Goal: Transaction & Acquisition: Purchase product/service

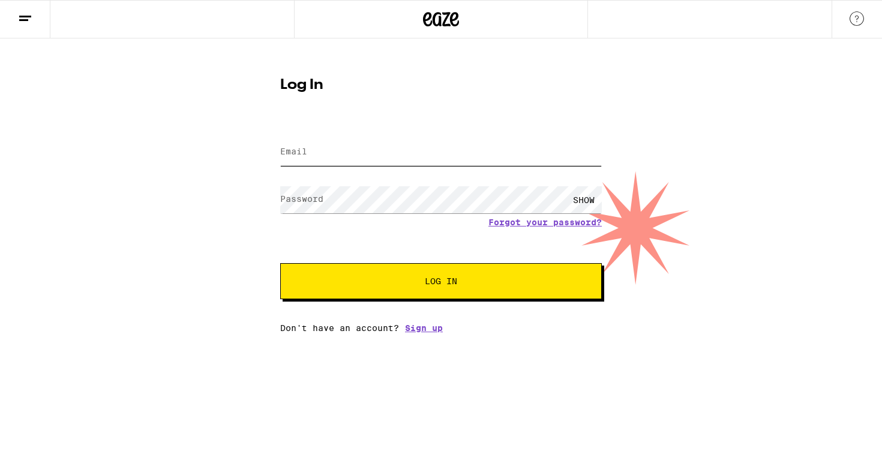
click at [402, 164] on input "Email" at bounding box center [441, 152] width 322 height 27
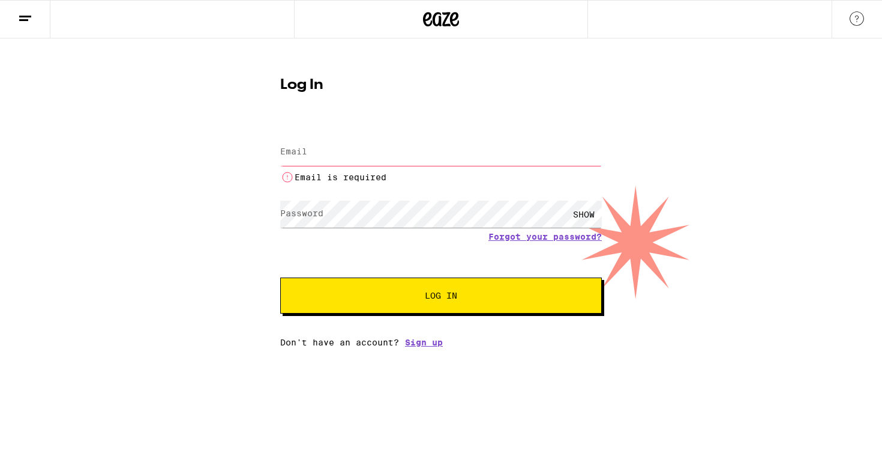
type input "[PERSON_NAME][EMAIL_ADDRESS][PERSON_NAME][DOMAIN_NAME]"
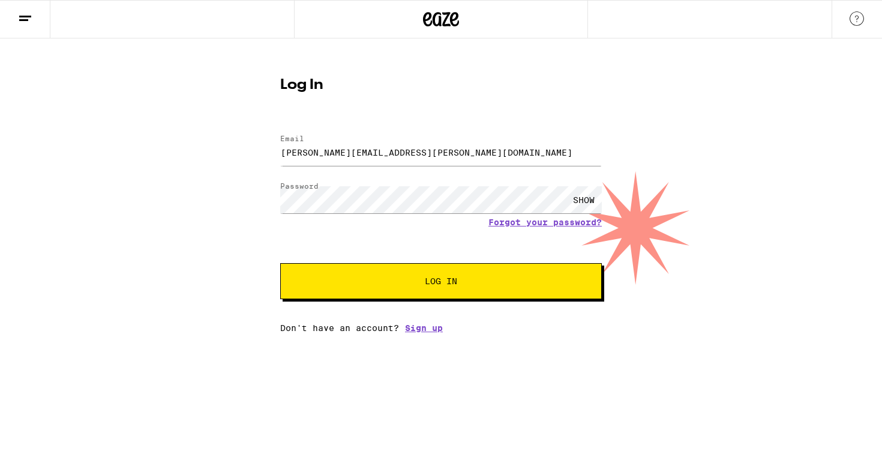
click at [429, 273] on button "Log In" at bounding box center [441, 281] width 322 height 36
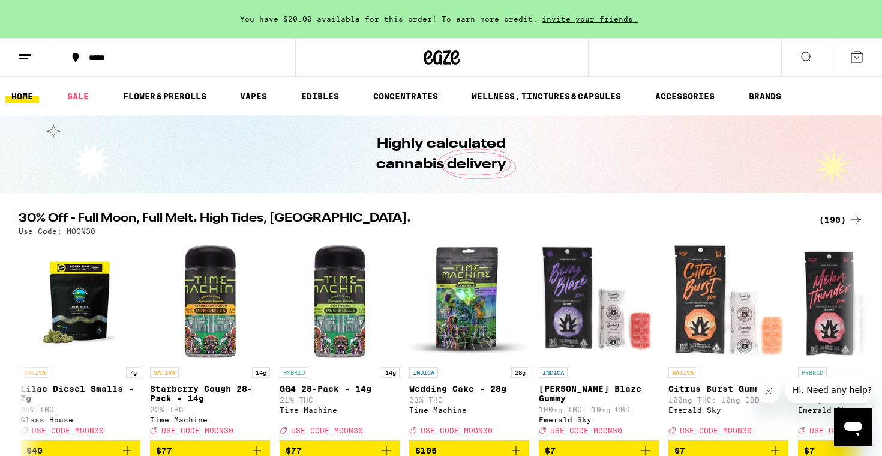
scroll to position [117, 0]
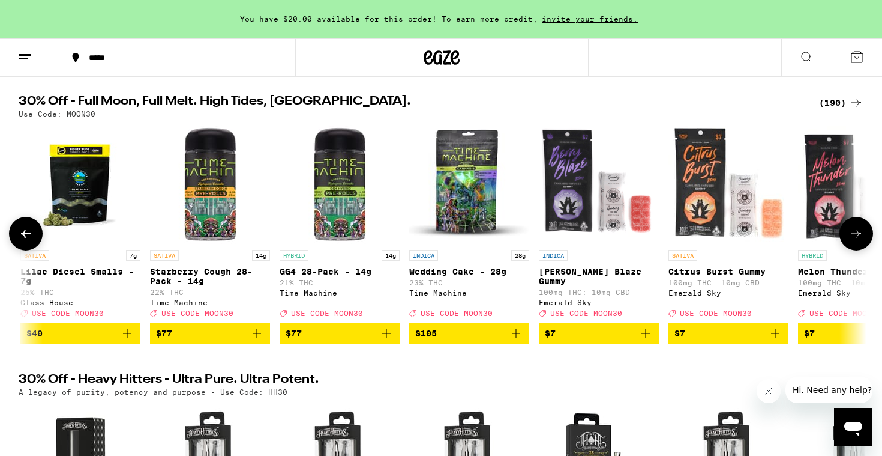
click at [28, 241] on icon at bounding box center [26, 233] width 14 height 14
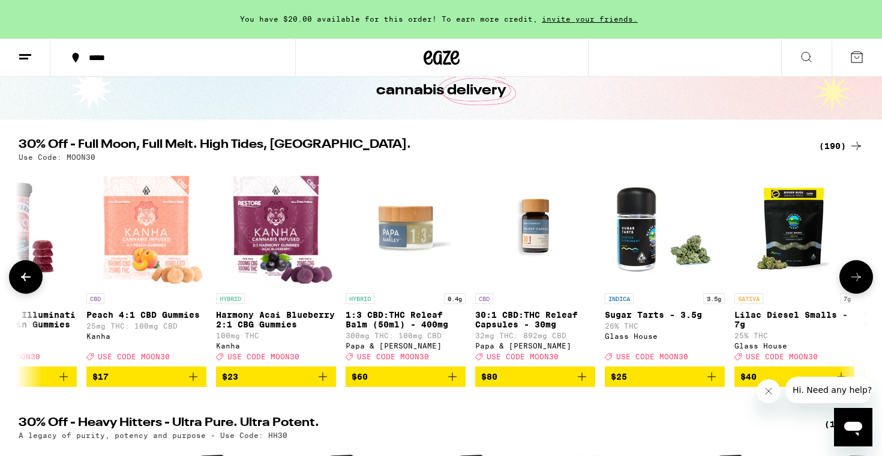
scroll to position [73, 0]
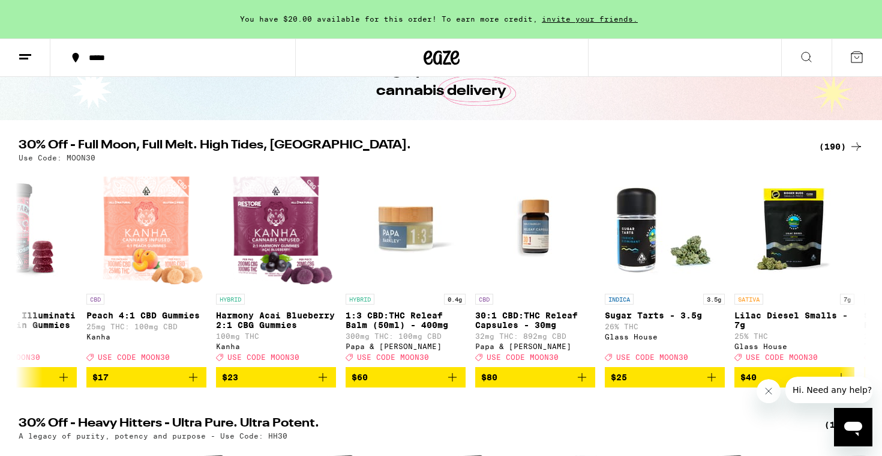
click at [838, 146] on div "(190)" at bounding box center [841, 146] width 44 height 14
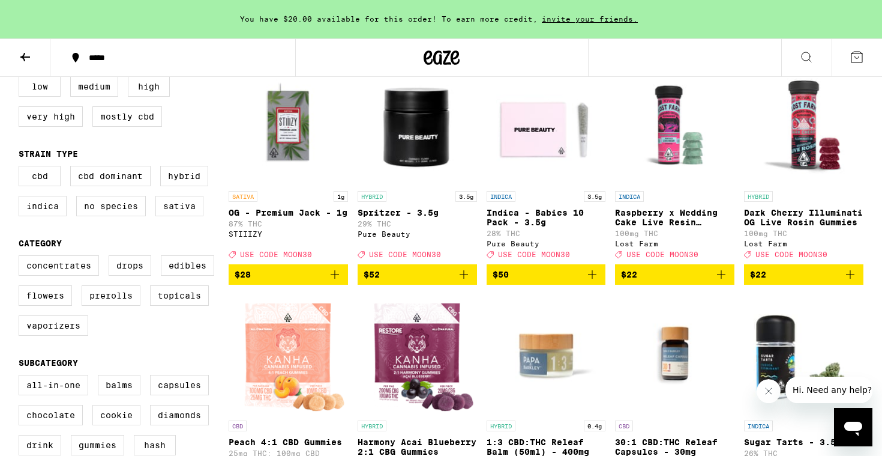
scroll to position [157, 0]
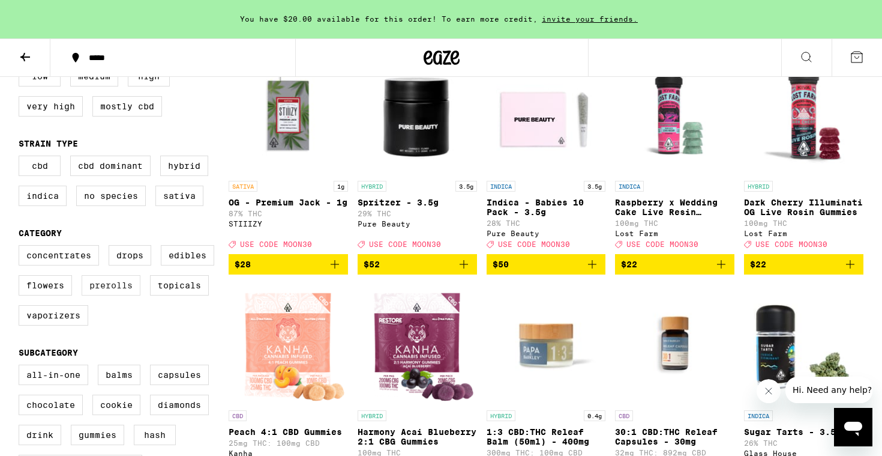
click at [124, 293] on label "Prerolls" at bounding box center [111, 285] width 59 height 20
click at [22, 247] on input "Prerolls" at bounding box center [21, 247] width 1 height 1
checkbox input "true"
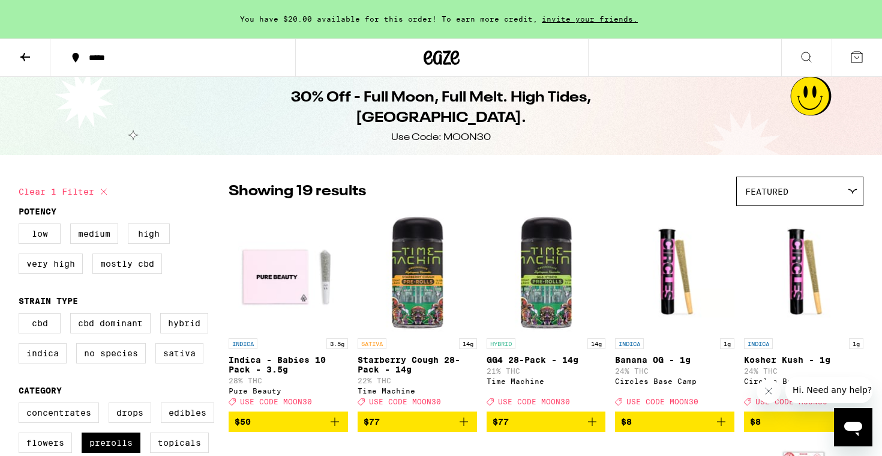
scroll to position [95, 0]
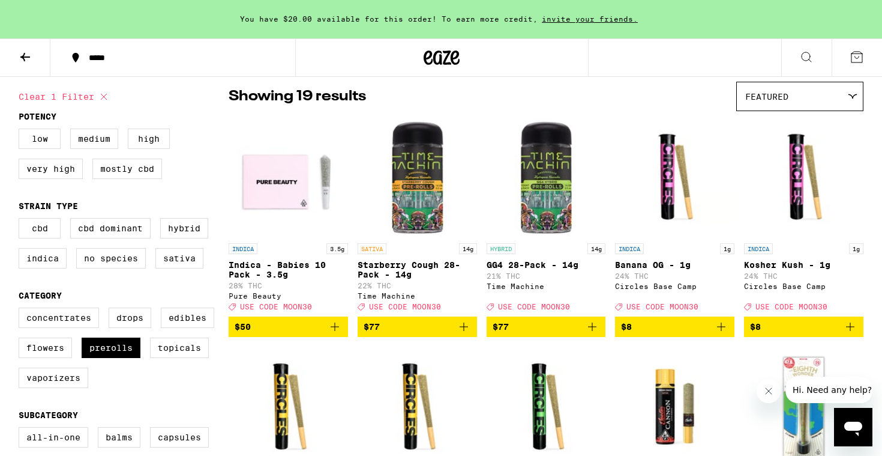
click at [527, 334] on span "$77" at bounding box center [546, 326] width 107 height 14
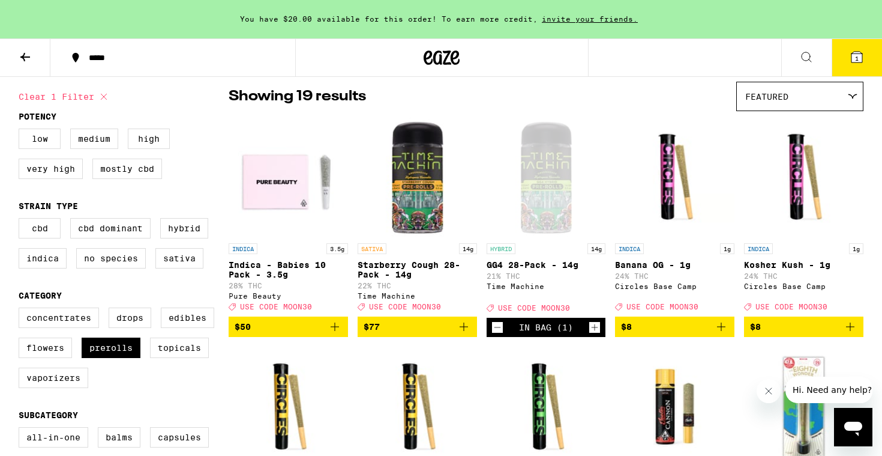
click at [860, 58] on icon at bounding box center [857, 57] width 11 height 11
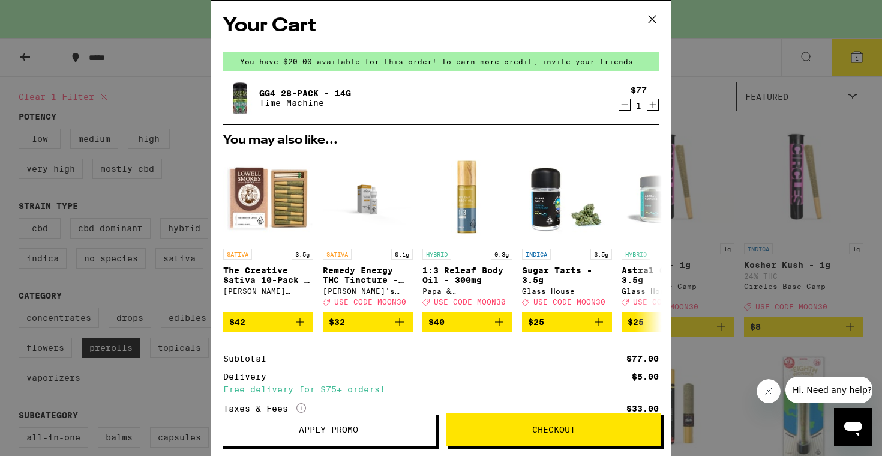
scroll to position [114, 0]
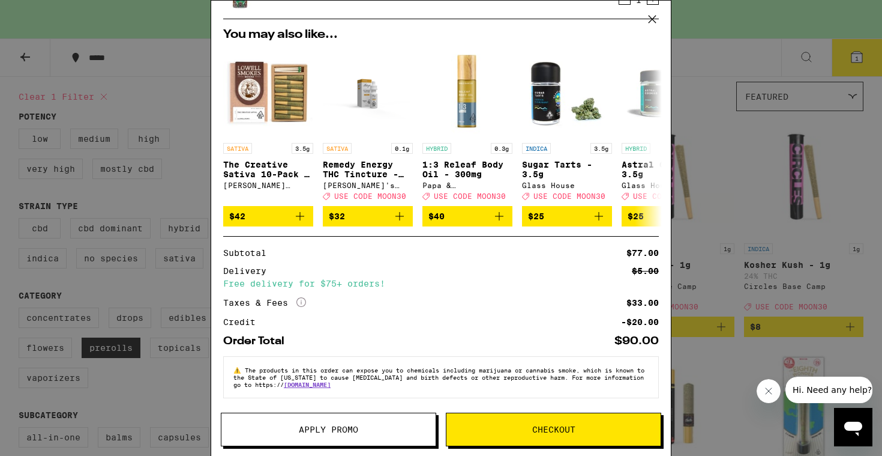
click at [330, 426] on span "Apply Promo" at bounding box center [328, 429] width 59 height 8
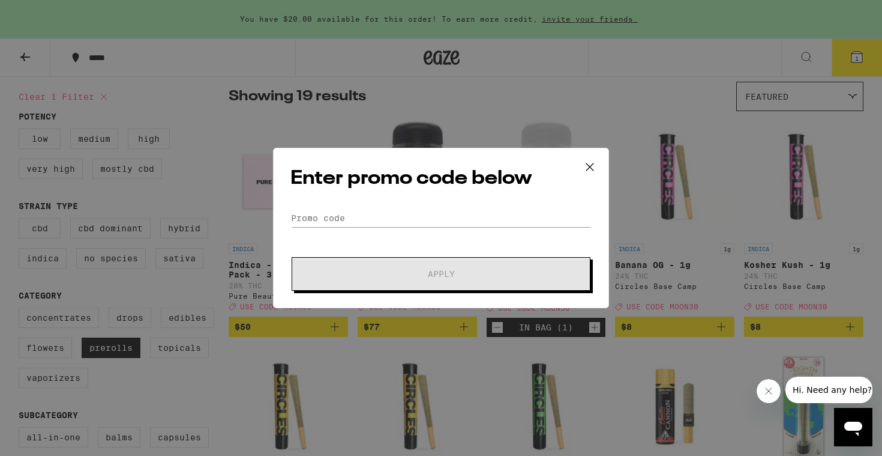
click at [333, 228] on form "Promo Code Apply" at bounding box center [441, 250] width 301 height 82
click at [330, 214] on input "Promo Code" at bounding box center [441, 218] width 301 height 18
type input "<"
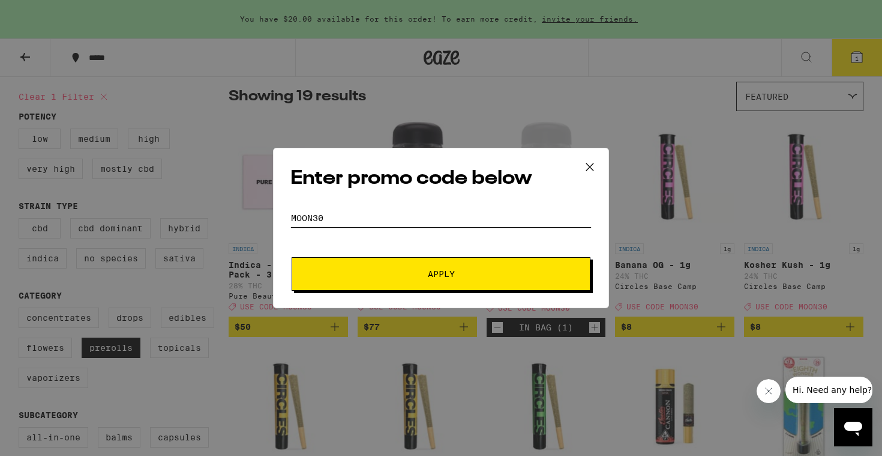
type input "MOON30"
click at [373, 276] on span "Apply" at bounding box center [441, 273] width 216 height 8
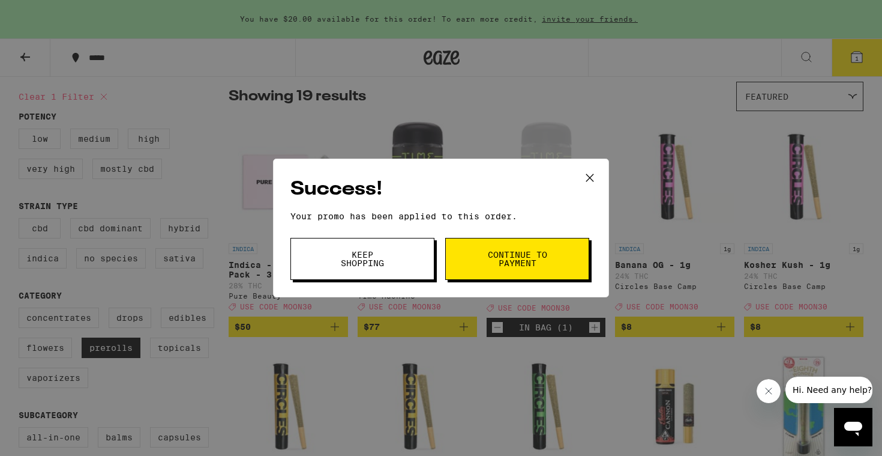
click at [375, 269] on button "Keep Shopping" at bounding box center [363, 259] width 144 height 42
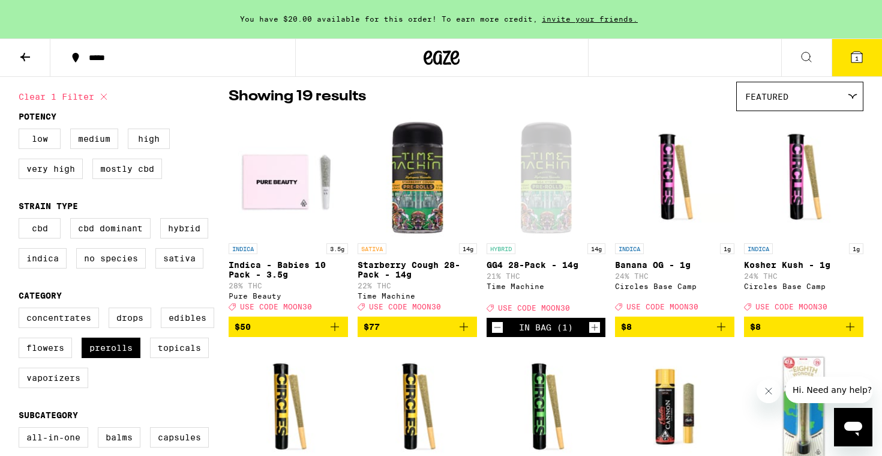
click at [861, 52] on icon at bounding box center [857, 57] width 14 height 14
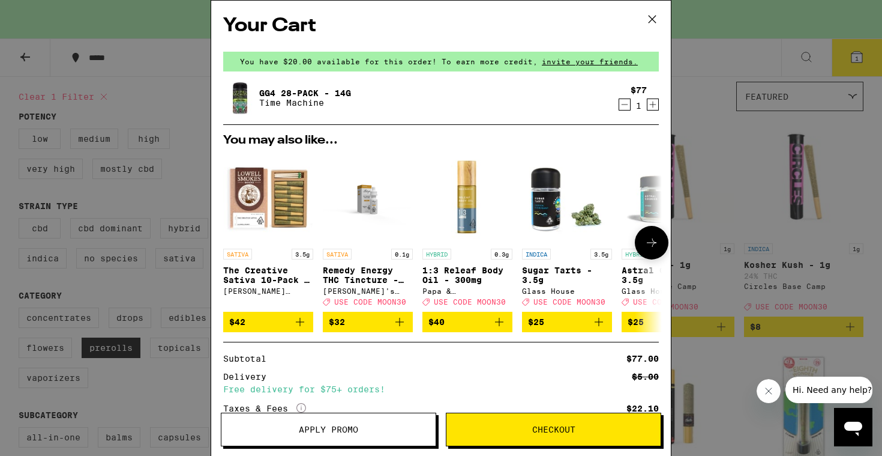
scroll to position [132, 0]
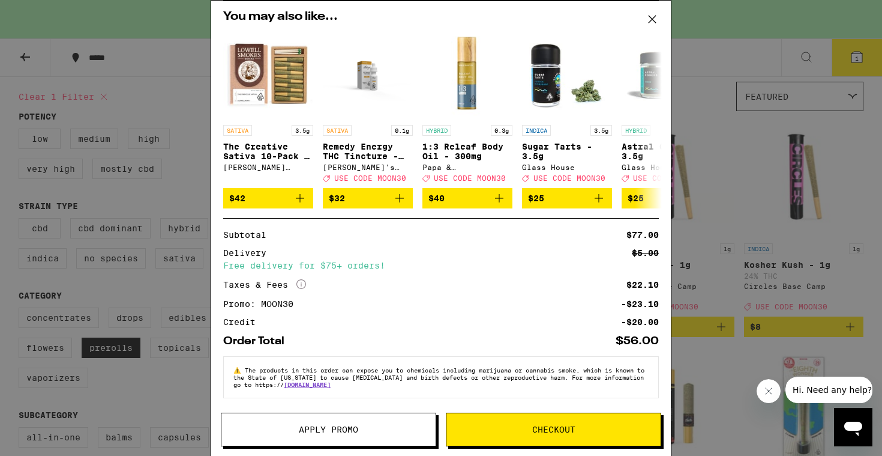
click at [540, 429] on span "Checkout" at bounding box center [553, 429] width 43 height 8
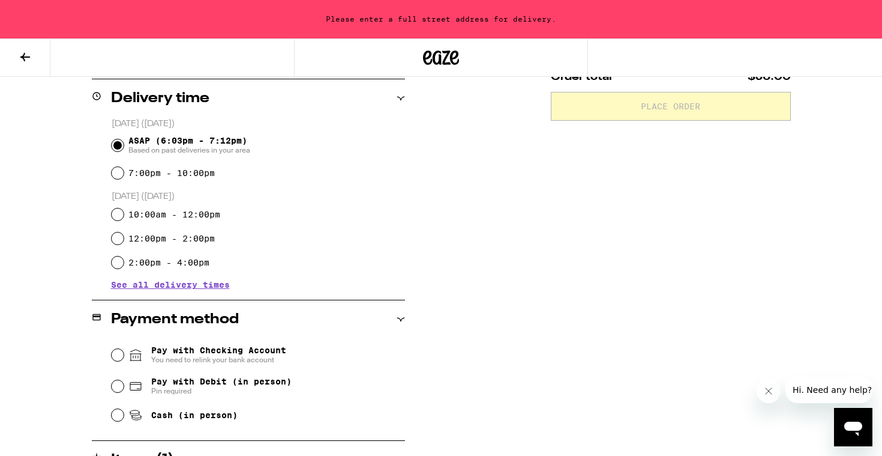
scroll to position [297, 0]
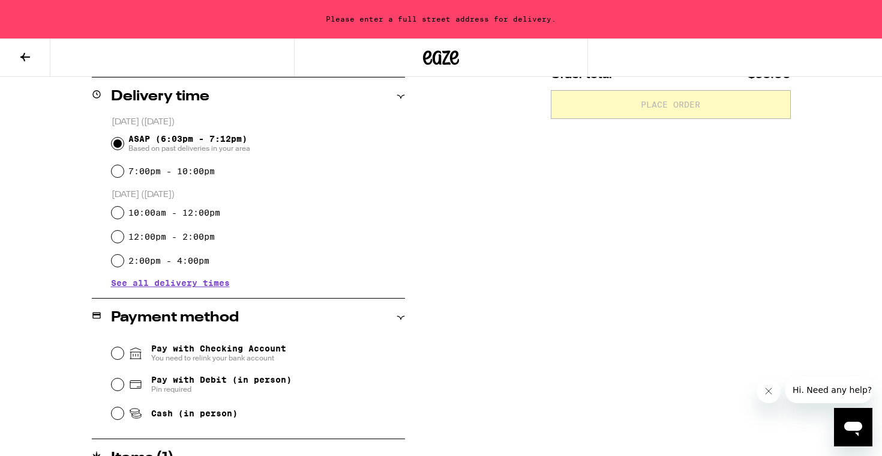
click at [235, 349] on span "Pay with Checking Account You need to relink your bank account" at bounding box center [218, 352] width 135 height 19
click at [124, 349] on input "Pay with Checking Account You need to relink your bank account" at bounding box center [118, 353] width 12 height 12
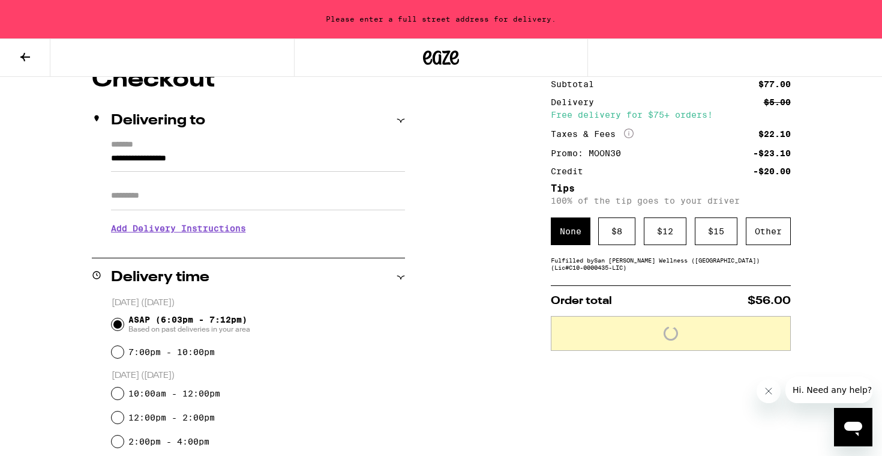
scroll to position [113, 0]
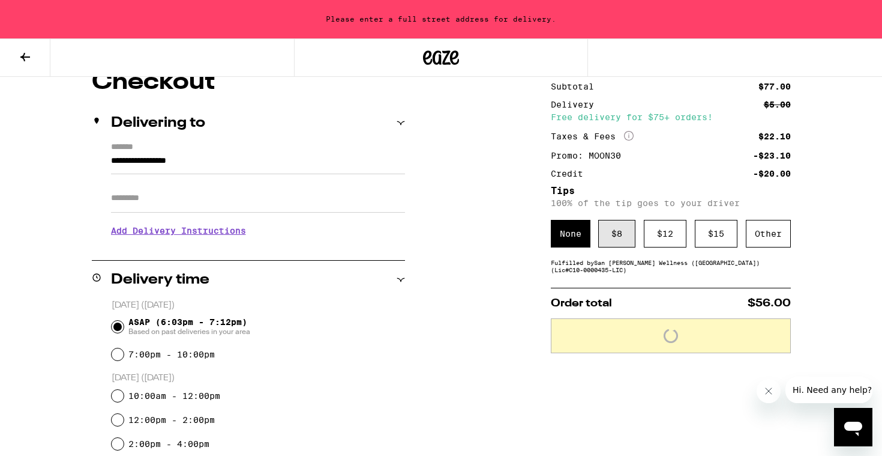
click at [607, 235] on div "$ 8" at bounding box center [616, 234] width 37 height 28
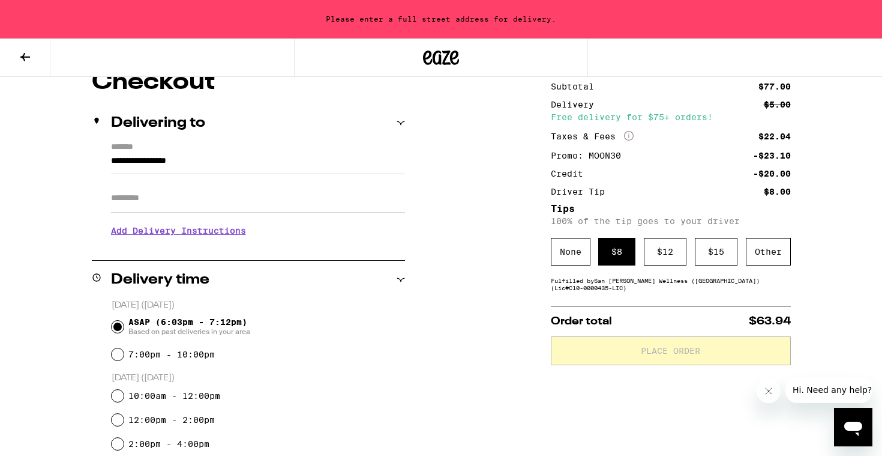
click at [187, 160] on input "**********" at bounding box center [258, 164] width 294 height 20
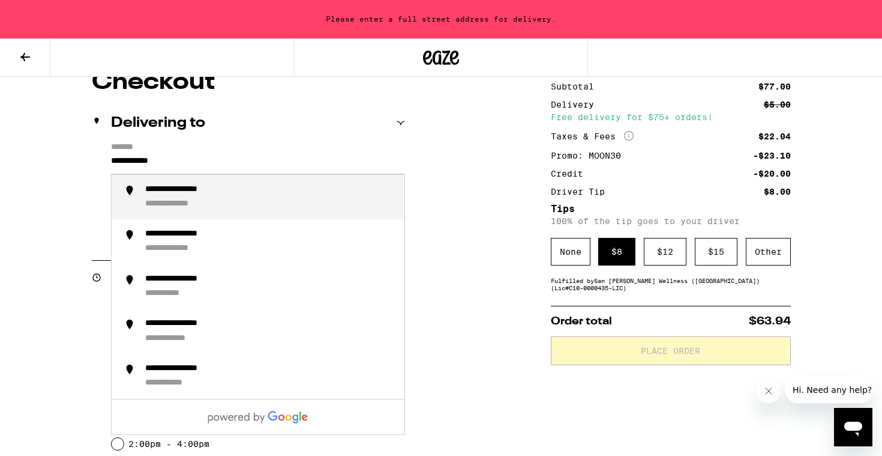
click at [195, 184] on li "**********" at bounding box center [258, 197] width 293 height 45
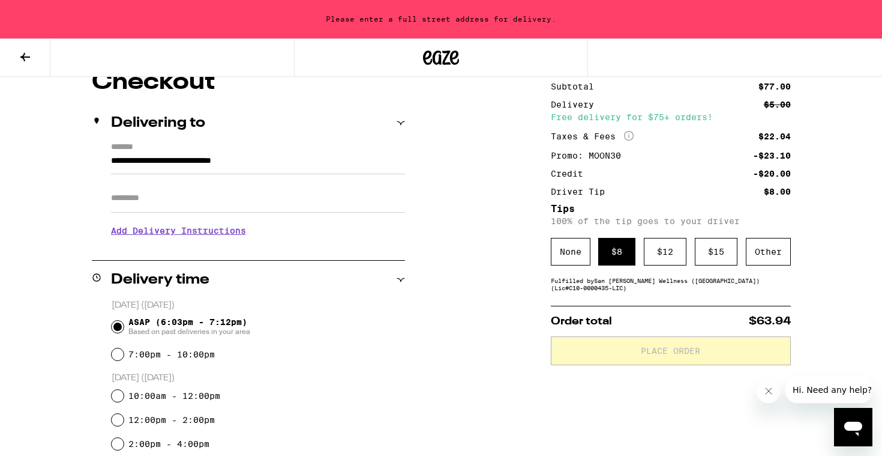
click at [172, 203] on input "Apt/Suite" at bounding box center [258, 198] width 294 height 29
type input "**********"
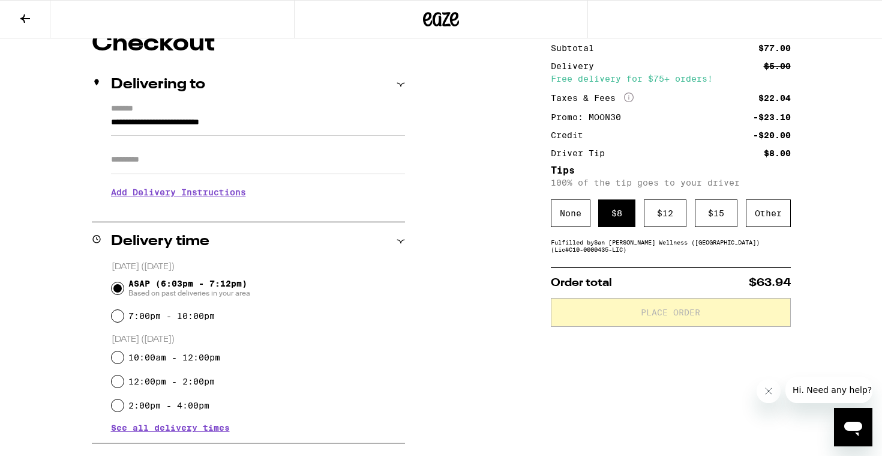
scroll to position [75, 0]
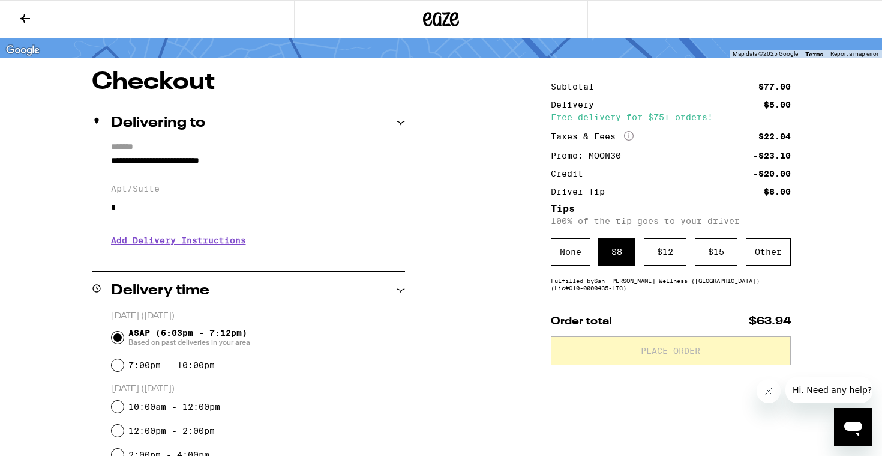
type input "*"
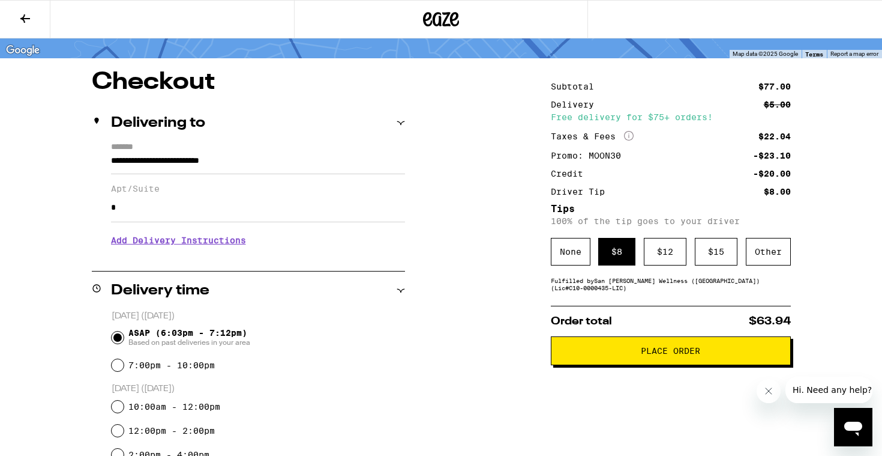
click at [459, 366] on div "**********" at bounding box center [441, 412] width 864 height 684
click at [574, 249] on div "None" at bounding box center [571, 252] width 40 height 28
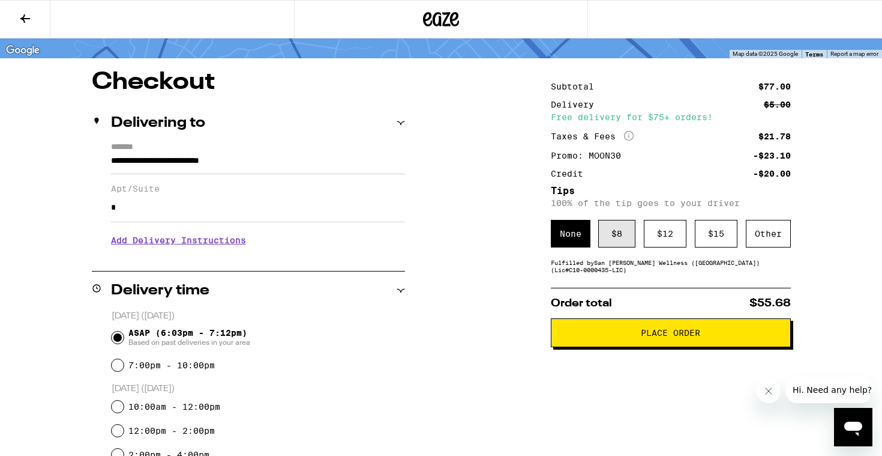
click at [611, 236] on div "$ 8" at bounding box center [616, 234] width 37 height 28
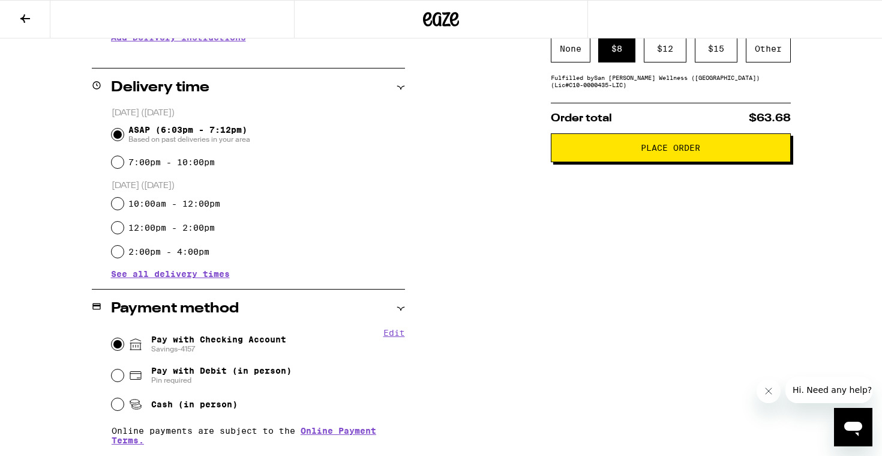
scroll to position [227, 0]
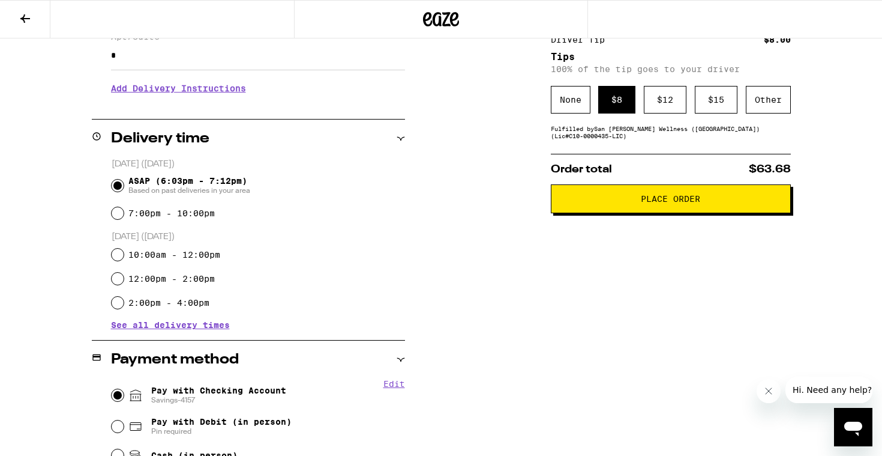
click at [618, 203] on span "Place Order" at bounding box center [671, 198] width 220 height 8
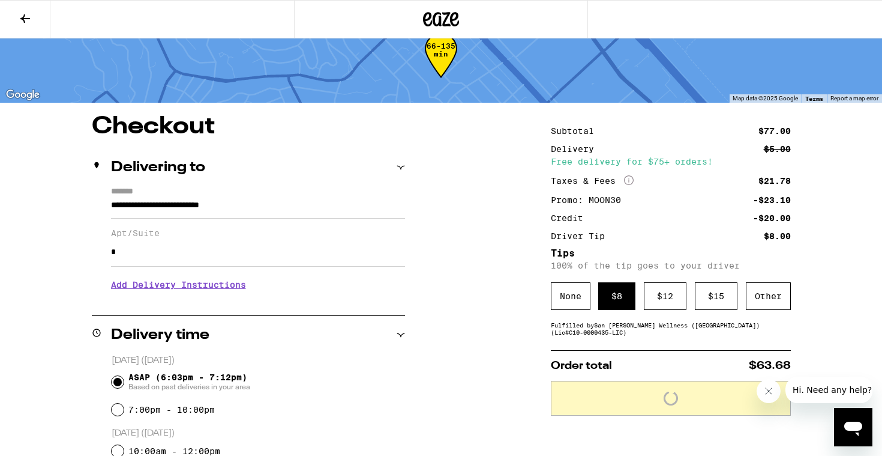
scroll to position [0, 0]
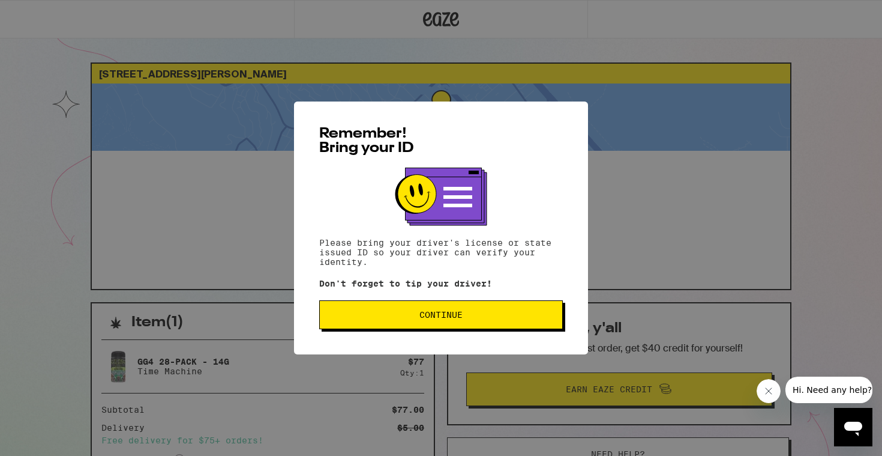
click at [426, 317] on span "Continue" at bounding box center [441, 314] width 43 height 8
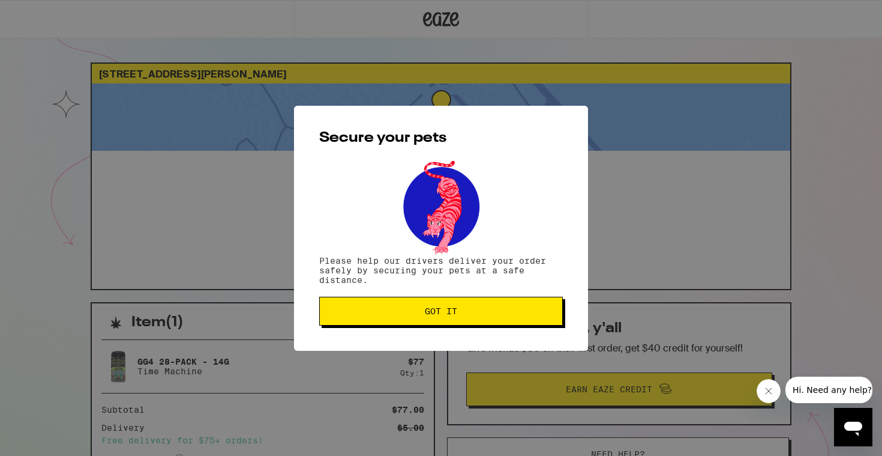
click at [426, 315] on span "Got it" at bounding box center [441, 311] width 32 height 8
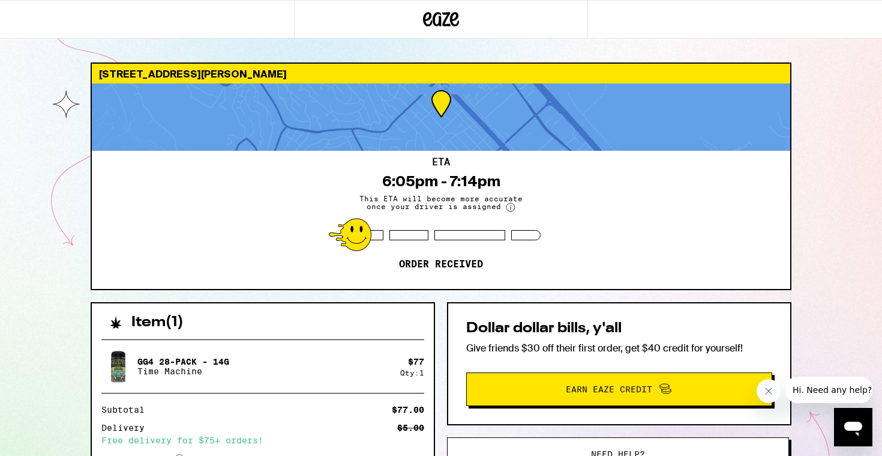
scroll to position [202, 0]
